Goal: Task Accomplishment & Management: Complete application form

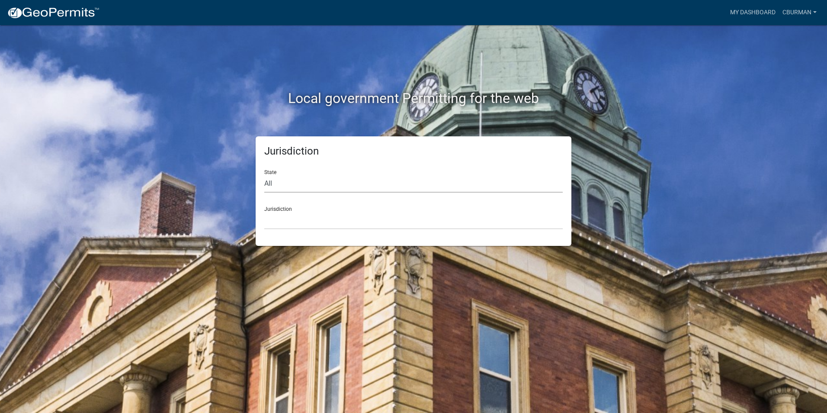
click at [303, 185] on select "All [US_STATE] [US_STATE] [US_STATE] [US_STATE] [US_STATE] [US_STATE] [US_STATE…" at bounding box center [413, 184] width 299 height 18
select select "[US_STATE]"
click at [264, 175] on select "All [US_STATE] [US_STATE] [US_STATE] [US_STATE] [US_STATE] [US_STATE] [US_STATE…" at bounding box center [413, 184] width 299 height 18
click at [295, 223] on select "City of [GEOGRAPHIC_DATA], [US_STATE] City of [GEOGRAPHIC_DATA], [US_STATE] Cit…" at bounding box center [413, 221] width 299 height 18
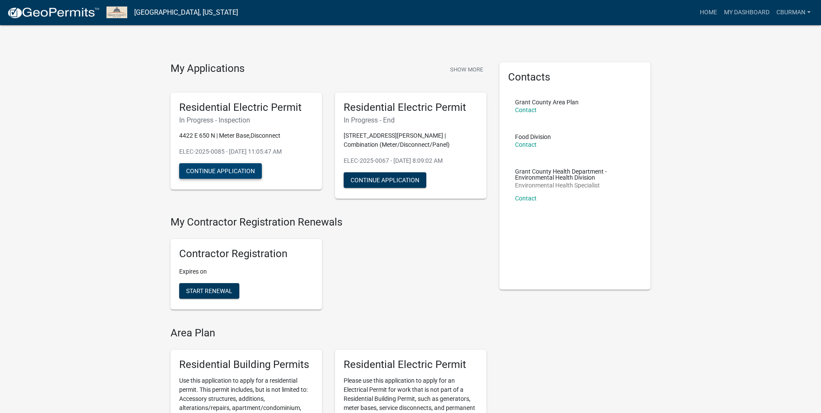
click at [225, 171] on button "Continue Application" at bounding box center [220, 171] width 83 height 16
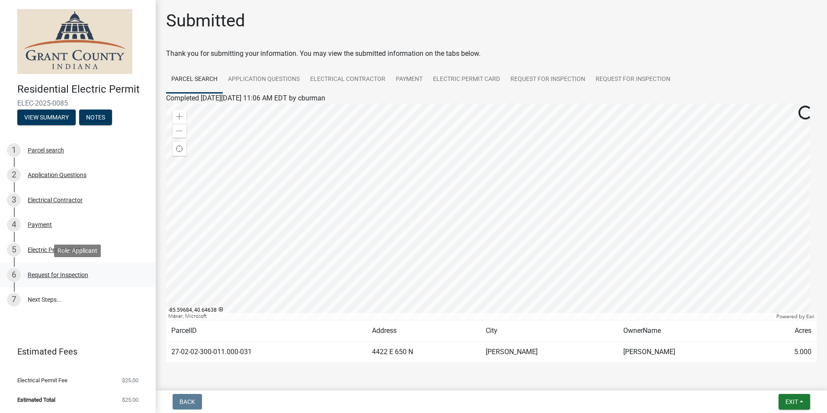
click at [67, 274] on div "Request for Inspection" at bounding box center [58, 275] width 61 height 6
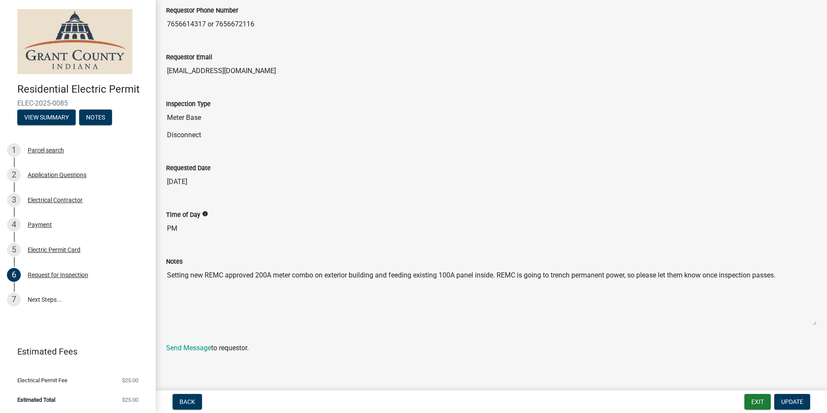
scroll to position [59, 0]
